Goal: Find specific page/section: Find specific page/section

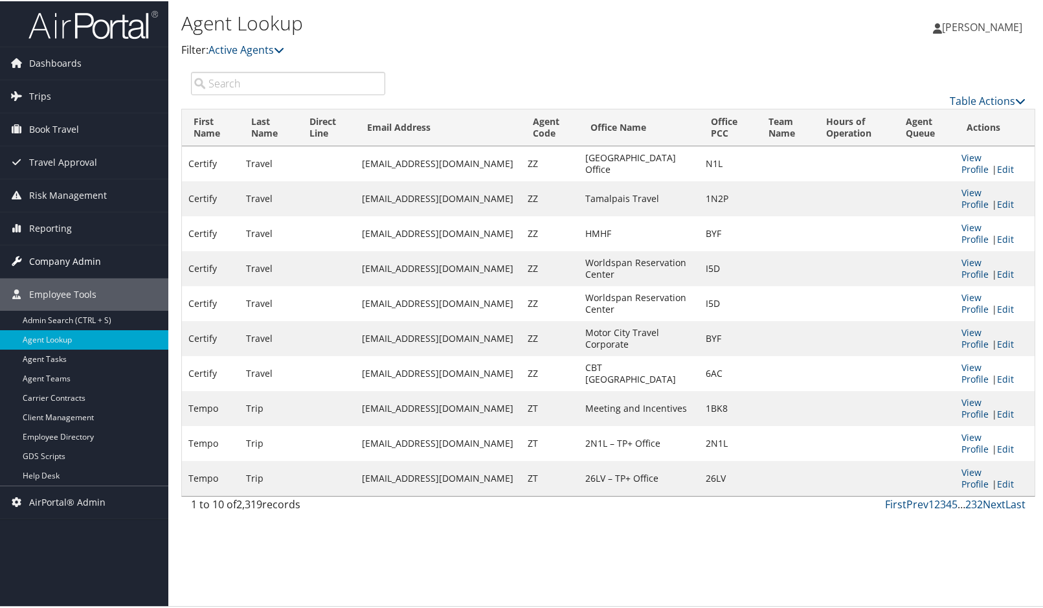
click at [54, 260] on span "Company Admin" at bounding box center [65, 260] width 72 height 32
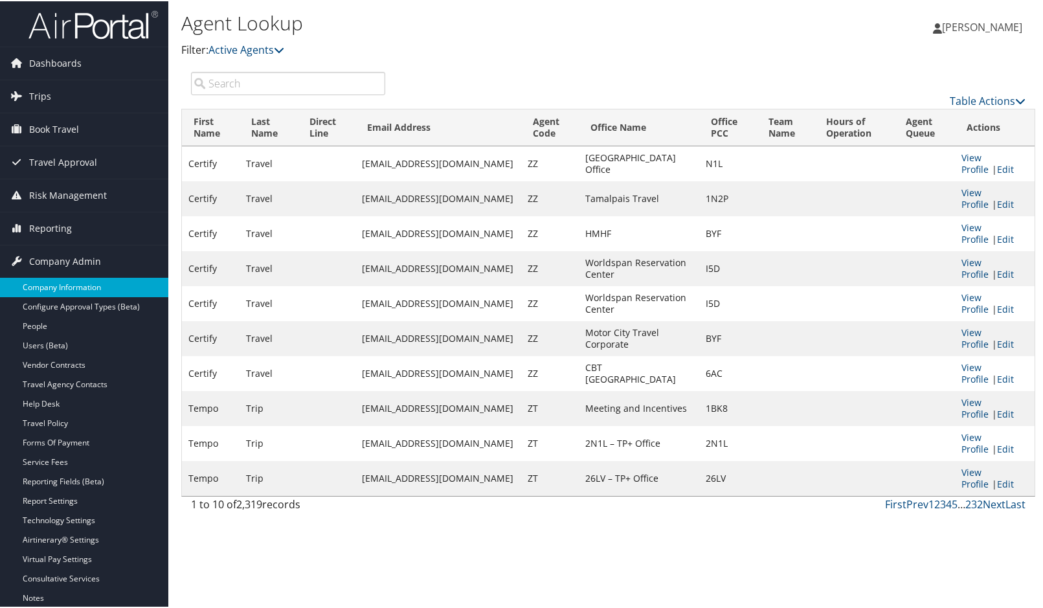
click at [47, 284] on link "Company Information" at bounding box center [84, 285] width 168 height 19
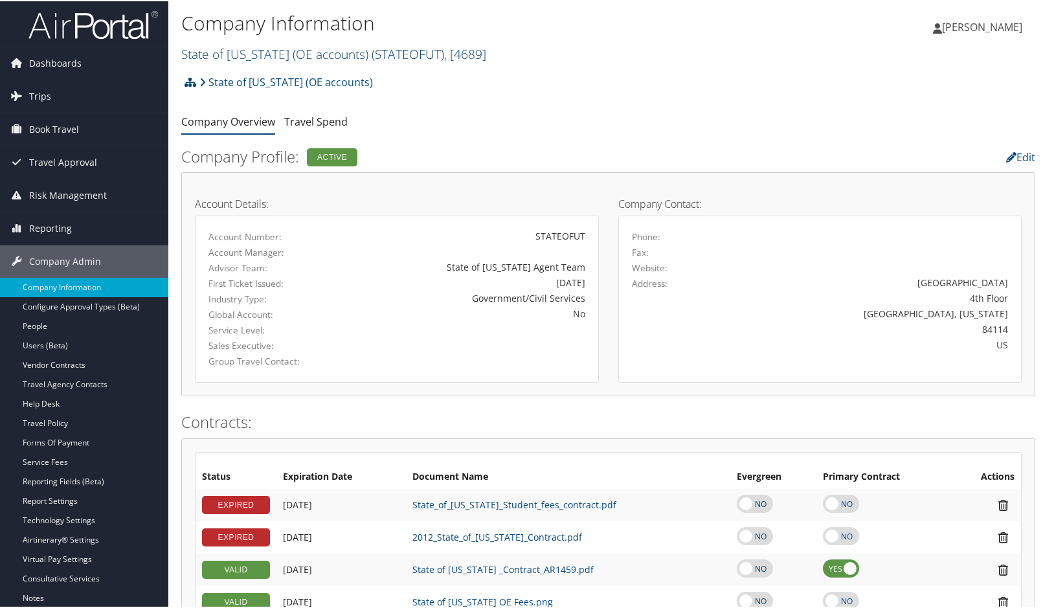
click at [290, 49] on link "State of [US_STATE] (OE accounts) ( STATEOFUT ) , [ 4689 ]" at bounding box center [333, 52] width 305 height 17
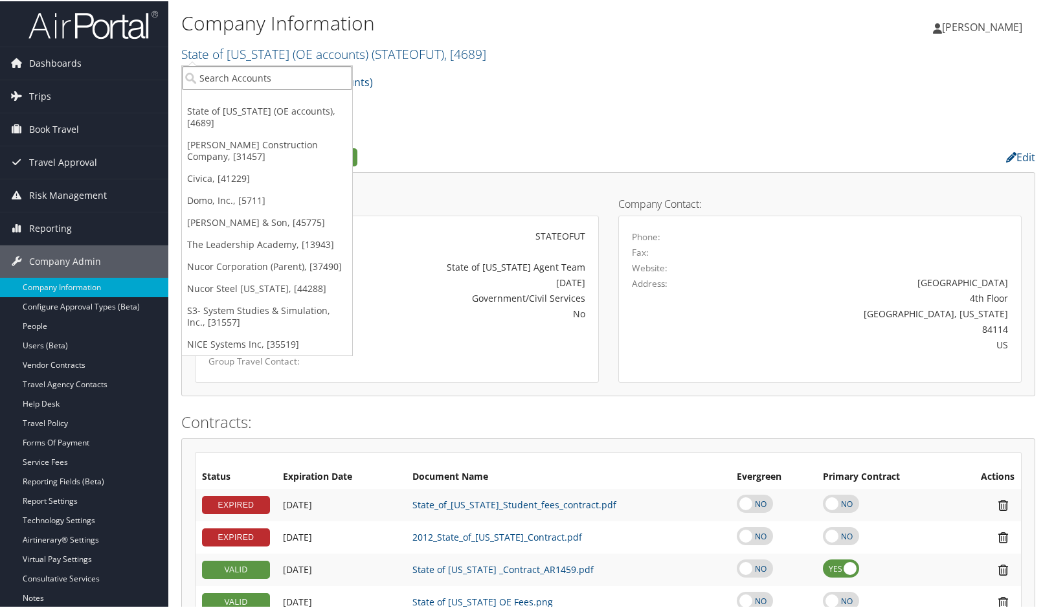
click at [252, 70] on input "search" at bounding box center [267, 77] width 170 height 24
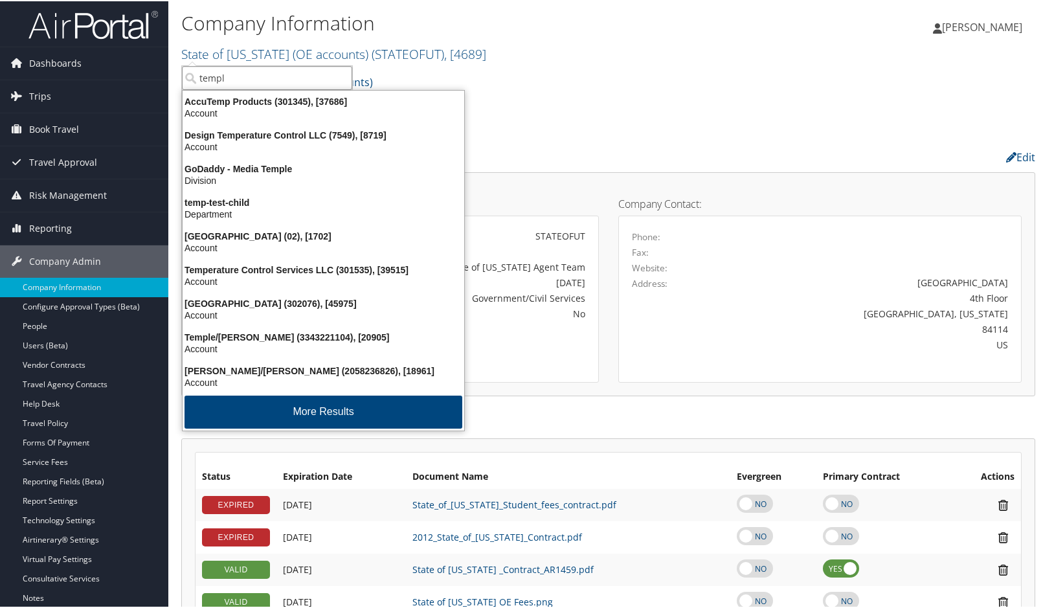
type input "[DEMOGRAPHIC_DATA]"
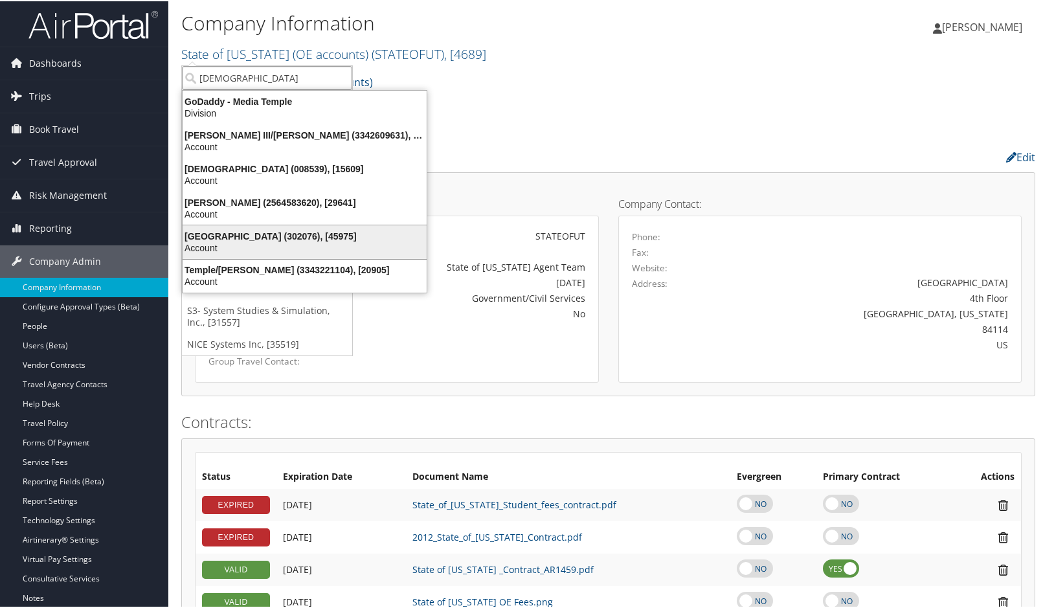
click at [276, 239] on div "[GEOGRAPHIC_DATA] (302076), [45975]" at bounding box center [305, 235] width 260 height 12
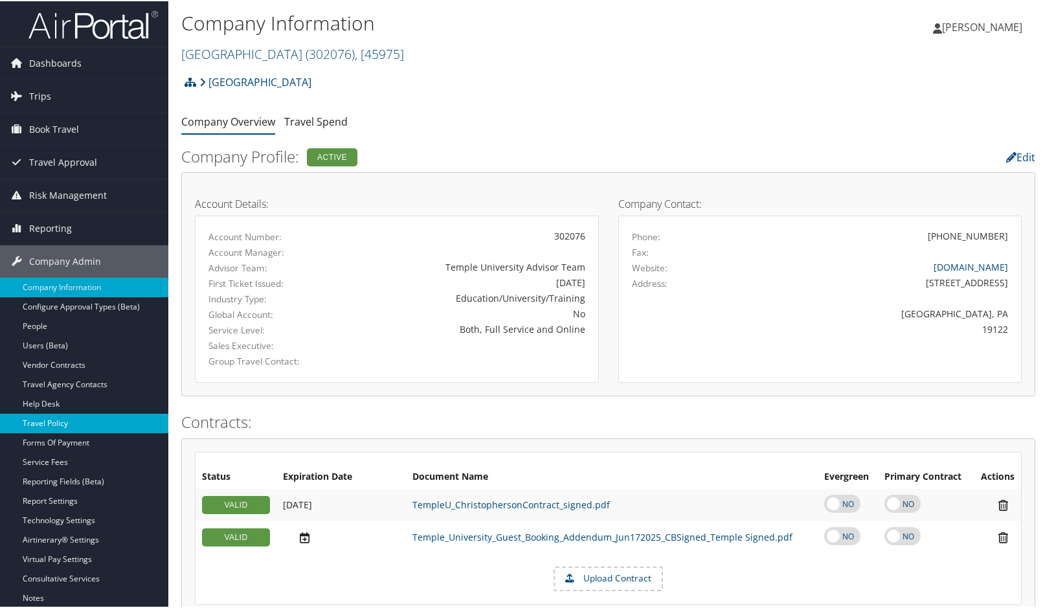
click at [67, 421] on link "Travel Policy" at bounding box center [84, 421] width 168 height 19
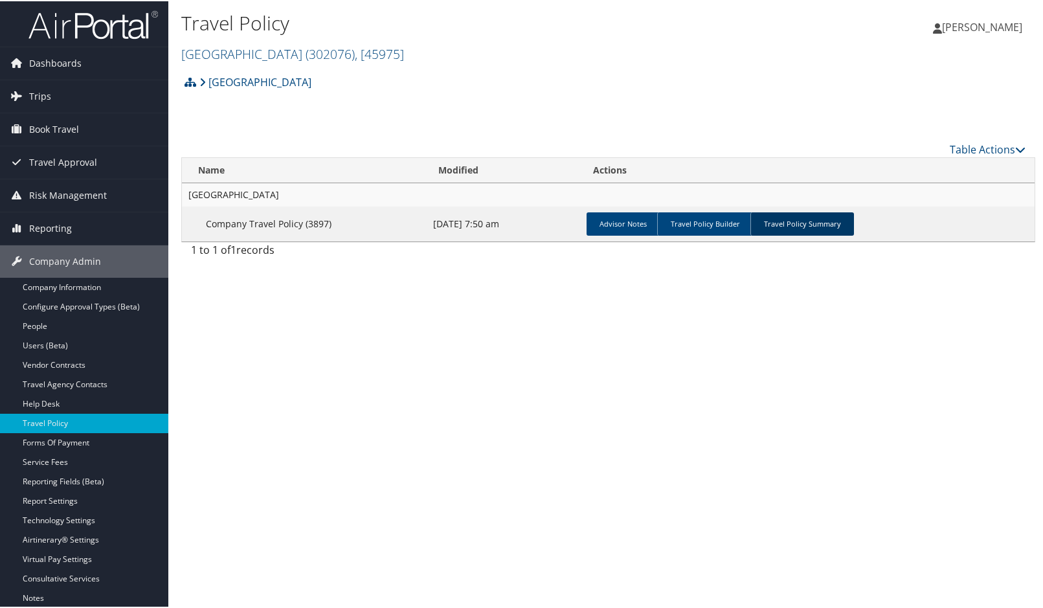
click at [798, 220] on link "Travel Policy Summary" at bounding box center [802, 222] width 104 height 23
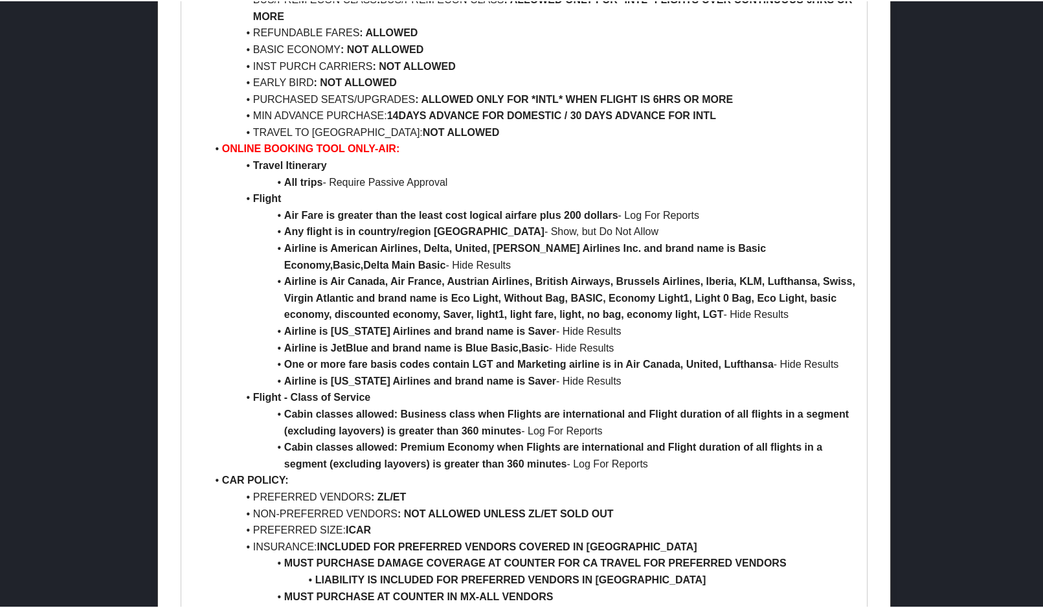
scroll to position [518, 0]
